Goal: Find specific page/section

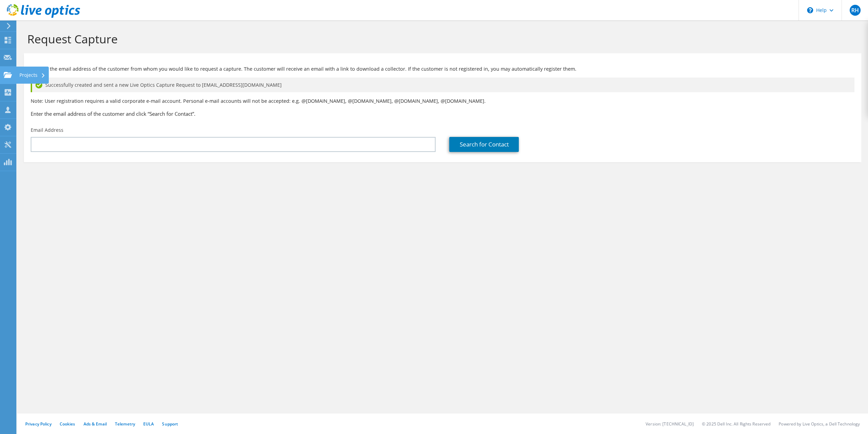
click at [9, 75] on use at bounding box center [8, 75] width 8 height 6
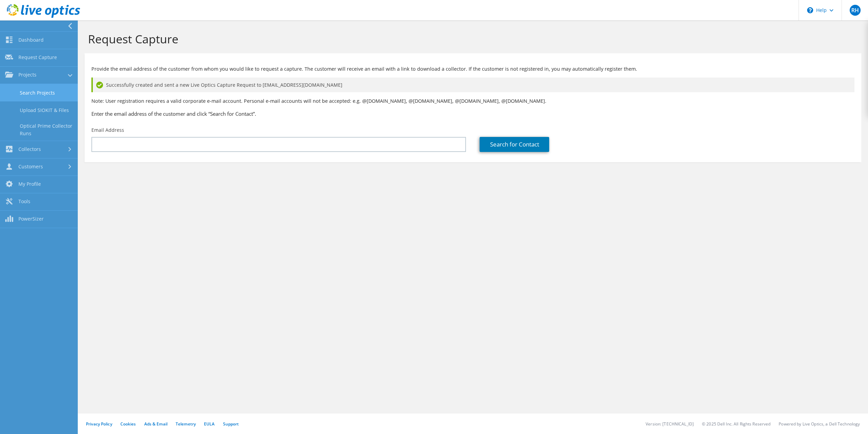
click at [27, 88] on link "Search Projects" at bounding box center [39, 92] width 78 height 17
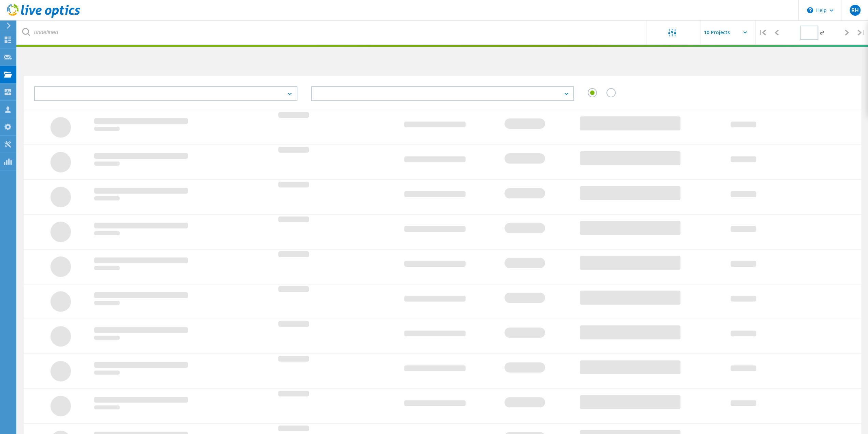
type input "1"
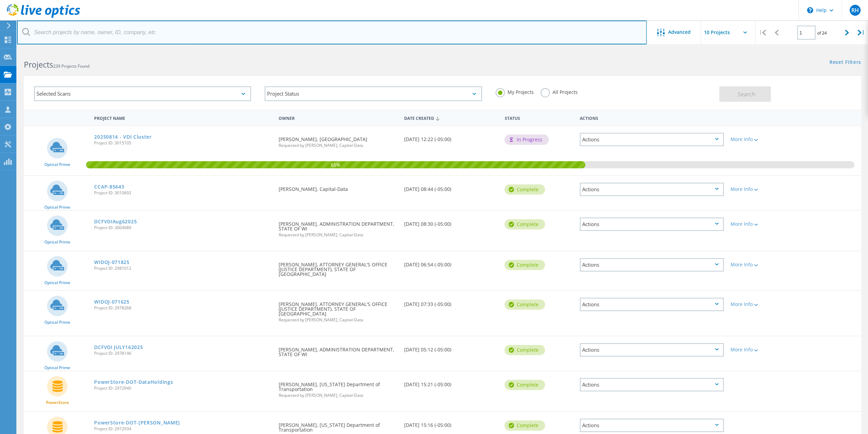
click at [63, 34] on input "text" at bounding box center [332, 32] width 630 height 24
type input "altra"
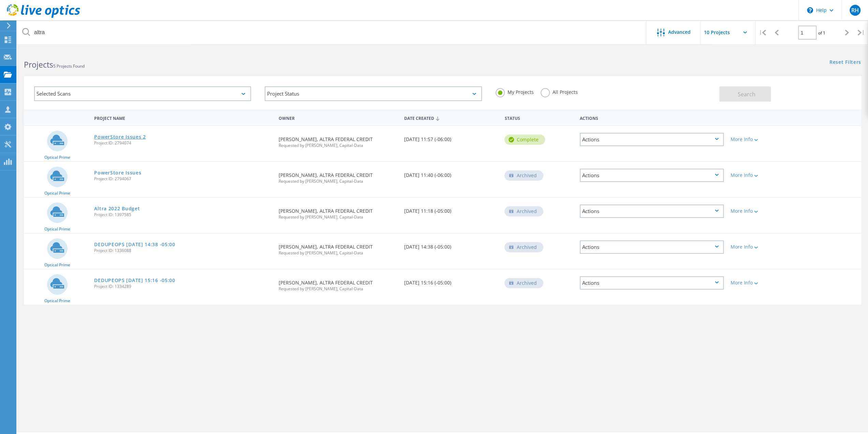
click at [107, 138] on link "PowerStore Issues 2" at bounding box center [120, 136] width 52 height 5
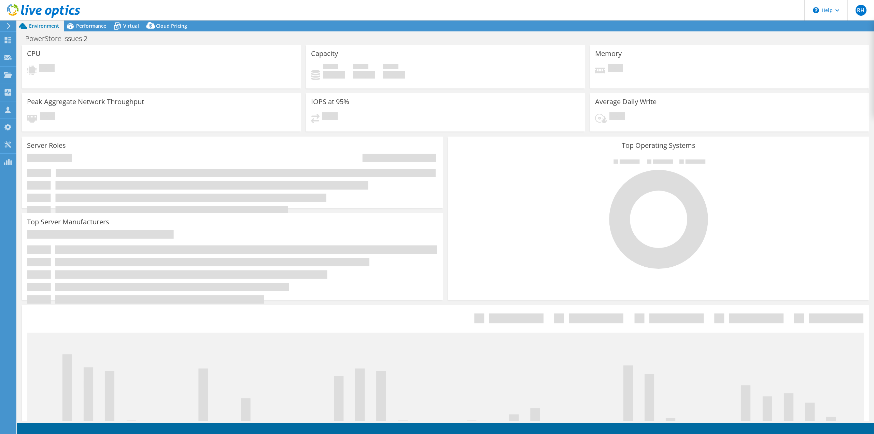
select select "USD"
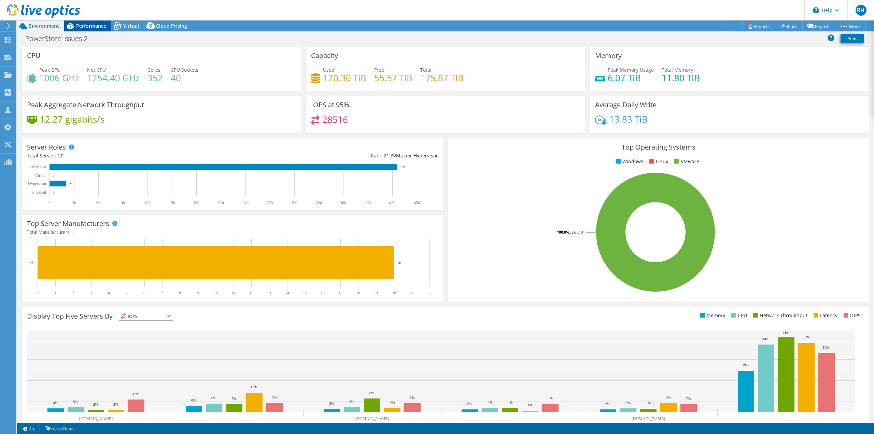
click at [85, 21] on div "Performance" at bounding box center [87, 25] width 47 height 11
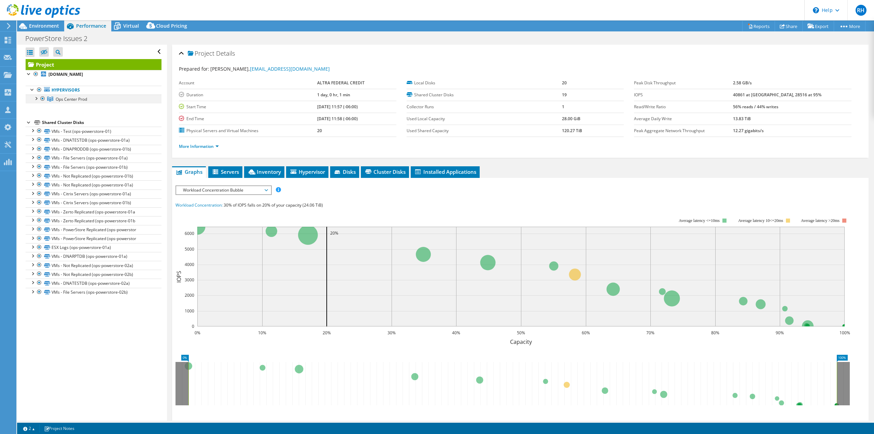
click at [35, 96] on div at bounding box center [35, 98] width 7 height 7
